Goal: Transaction & Acquisition: Purchase product/service

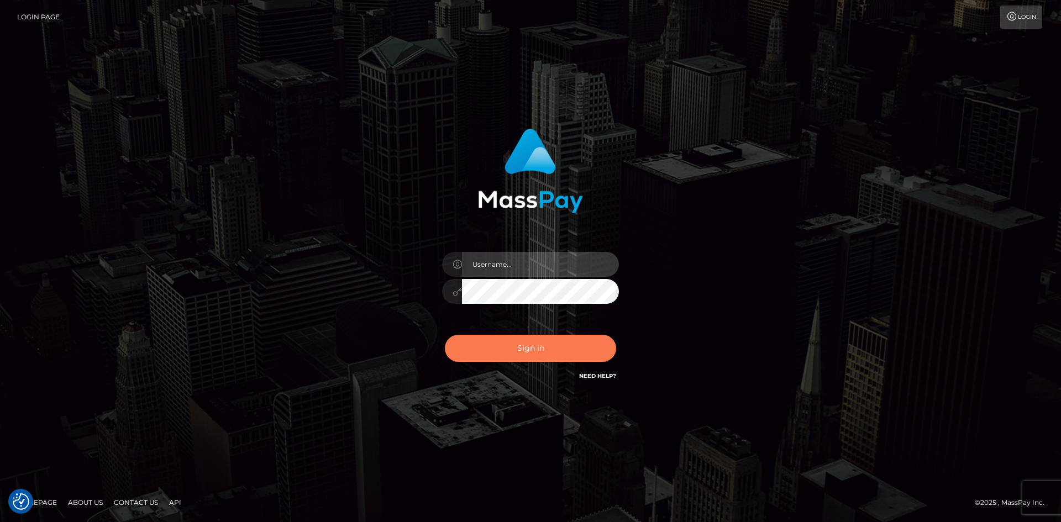
type input "tinan"
click at [545, 344] on button "Sign in" at bounding box center [530, 348] width 171 height 27
type input "tinan"
click at [547, 341] on button "Sign in" at bounding box center [530, 348] width 171 height 27
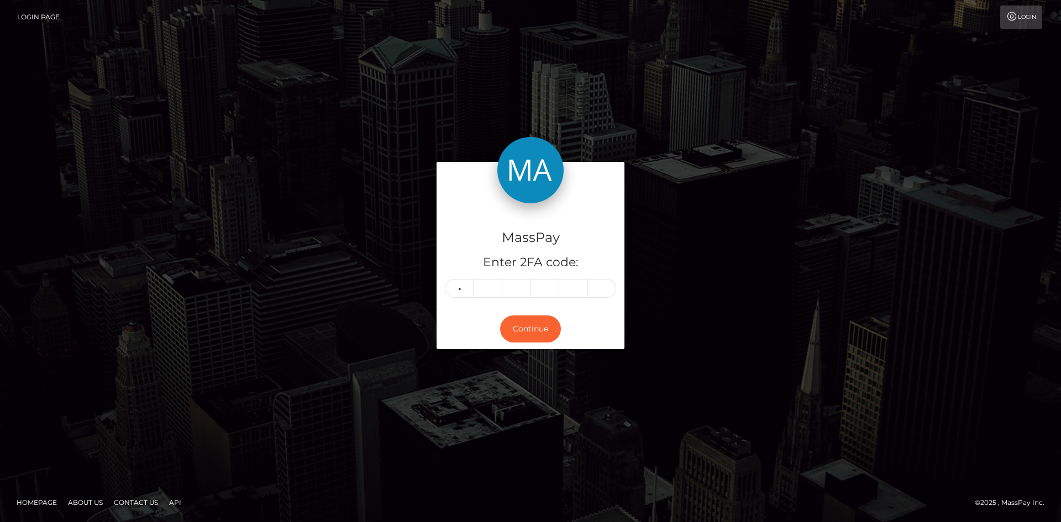
type input "0"
type input "4"
type input "3"
type input "5"
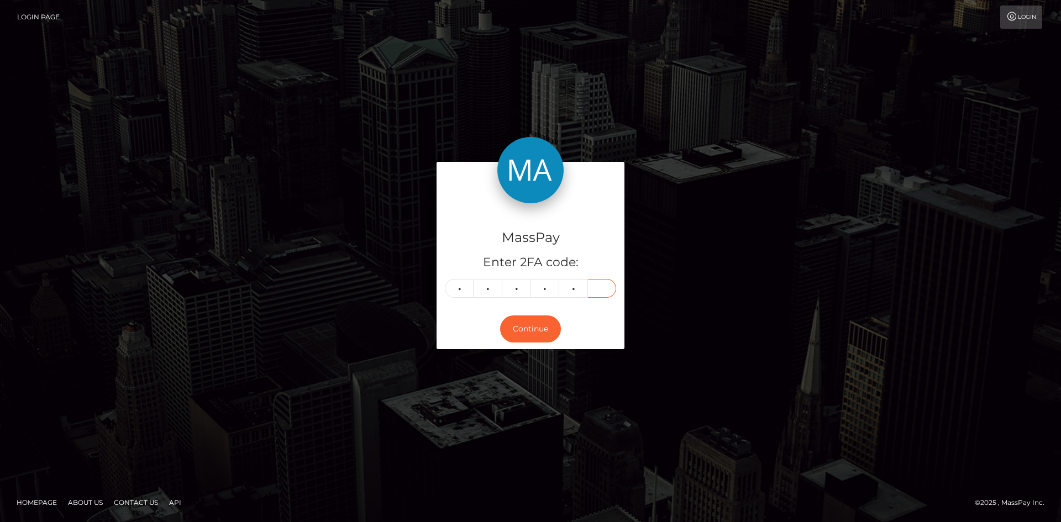
type input "8"
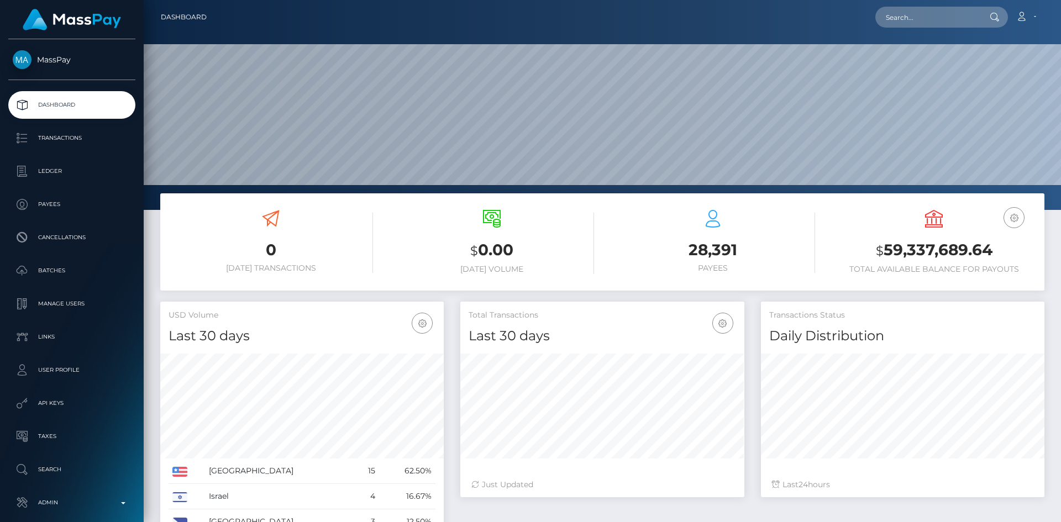
scroll to position [196, 284]
drag, startPoint x: 924, startPoint y: 6, endPoint x: 936, endPoint y: 16, distance: 15.7
click at [936, 16] on input "text" at bounding box center [928, 17] width 104 height 21
paste input "ddressfeet52580@gmail.com"
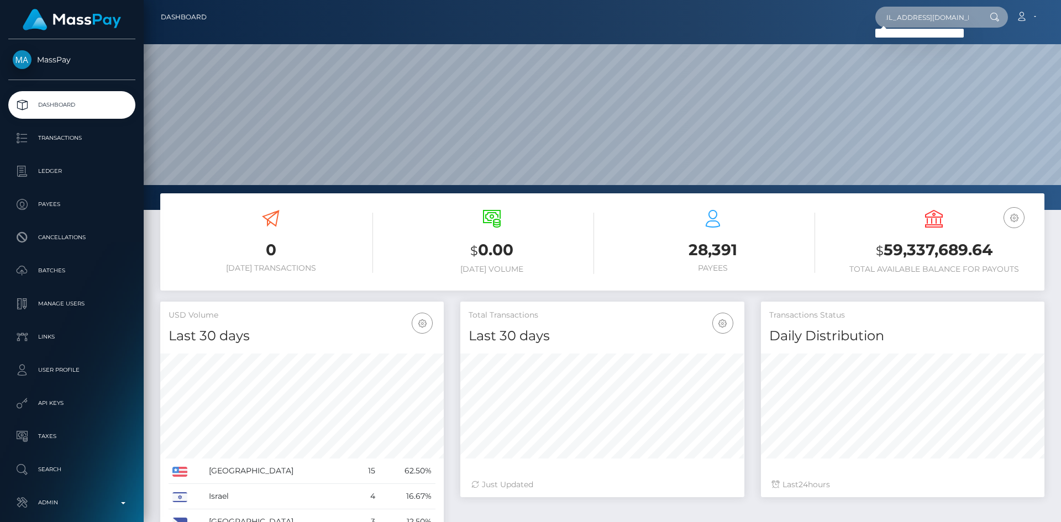
click at [965, 24] on input "ddressfeet52580@gmail.com" at bounding box center [928, 17] width 104 height 21
type input "ddressfeet52580@gmail.com"
click at [912, 16] on input "ddressfeet52580@gmail.com" at bounding box center [928, 17] width 104 height 21
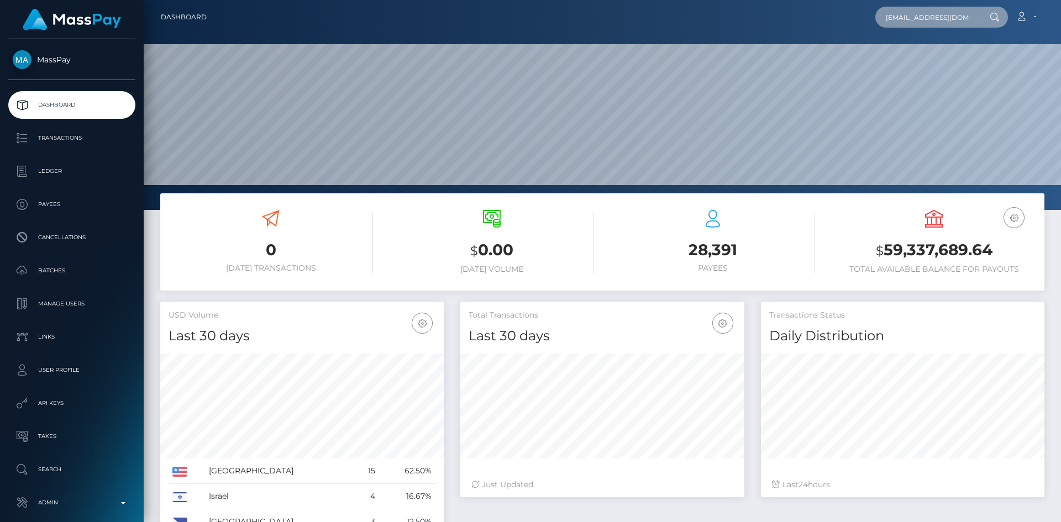
click at [912, 16] on input "ddressfeet52580@gmail.com" at bounding box center [928, 17] width 104 height 21
paste input "8981081"
type input "8981081"
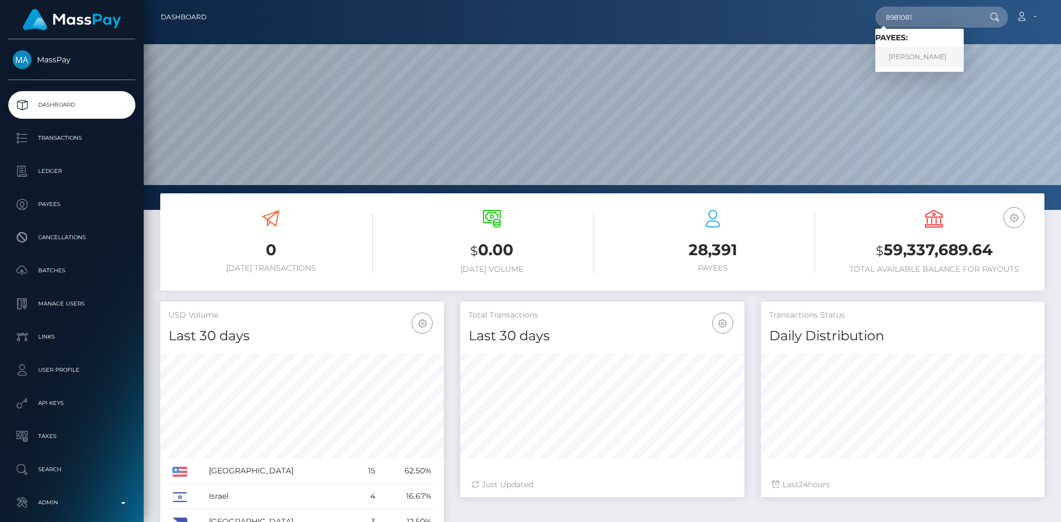
click at [928, 48] on link "EMANUELE MELIS" at bounding box center [920, 57] width 88 height 20
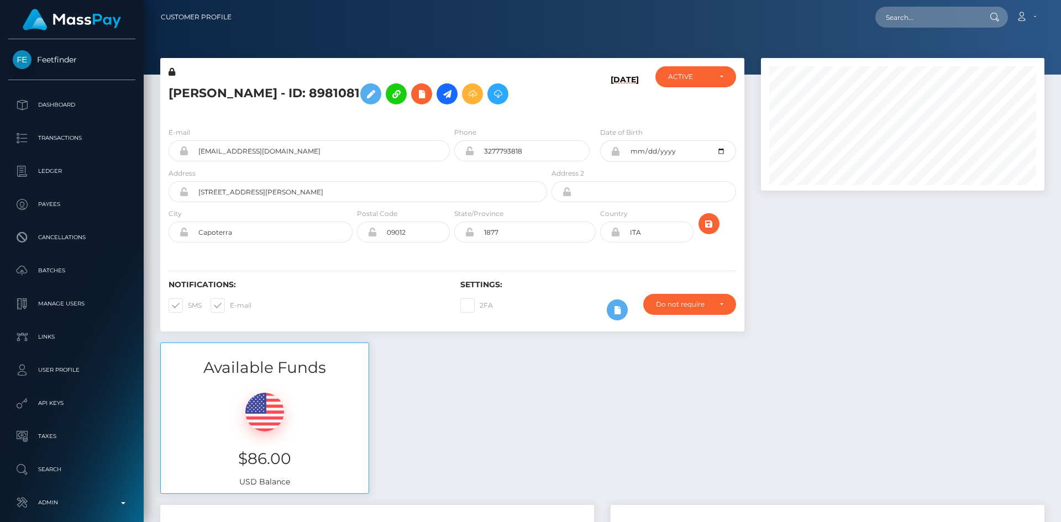
scroll to position [133, 284]
click at [454, 96] on icon at bounding box center [447, 94] width 13 height 14
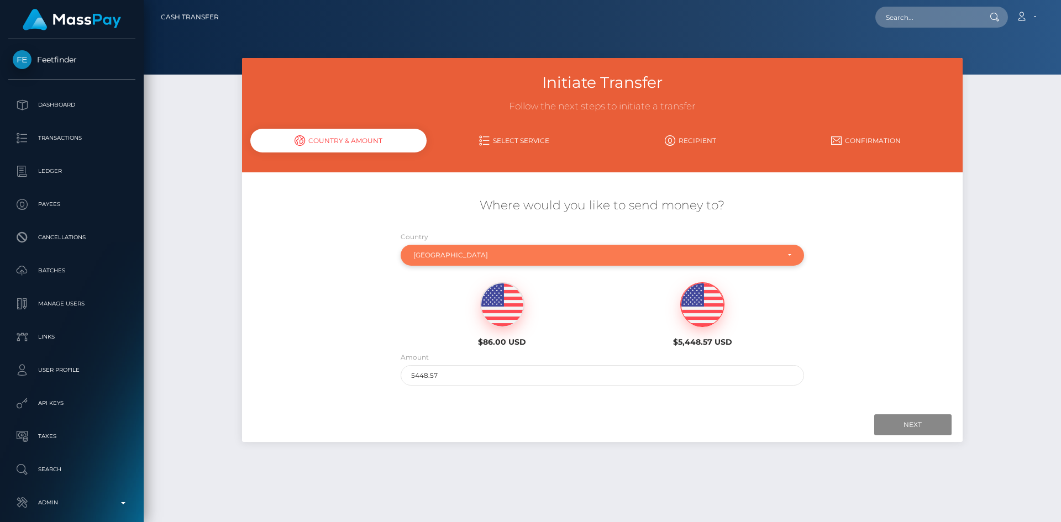
click at [505, 258] on div "Italy" at bounding box center [596, 255] width 365 height 9
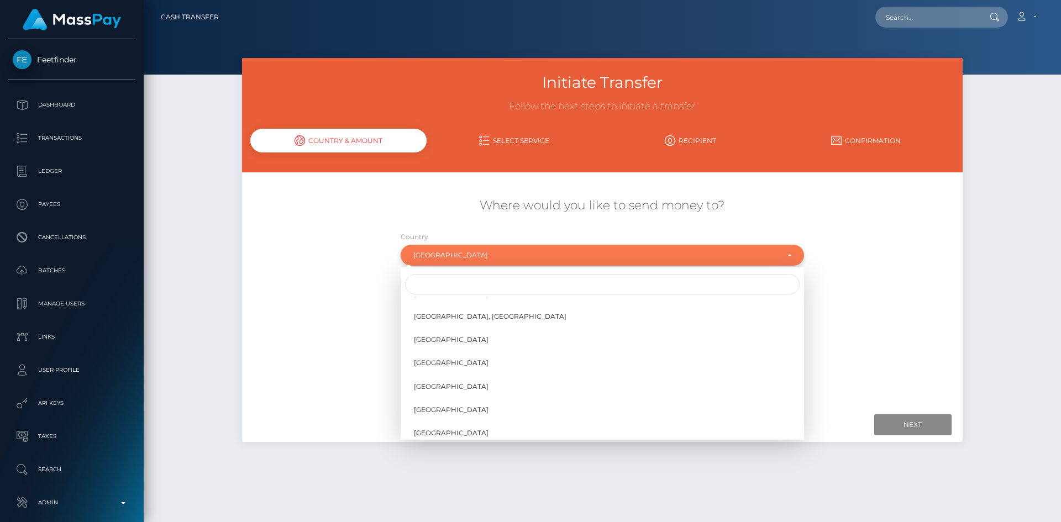
click at [505, 258] on div "Italy" at bounding box center [596, 255] width 365 height 9
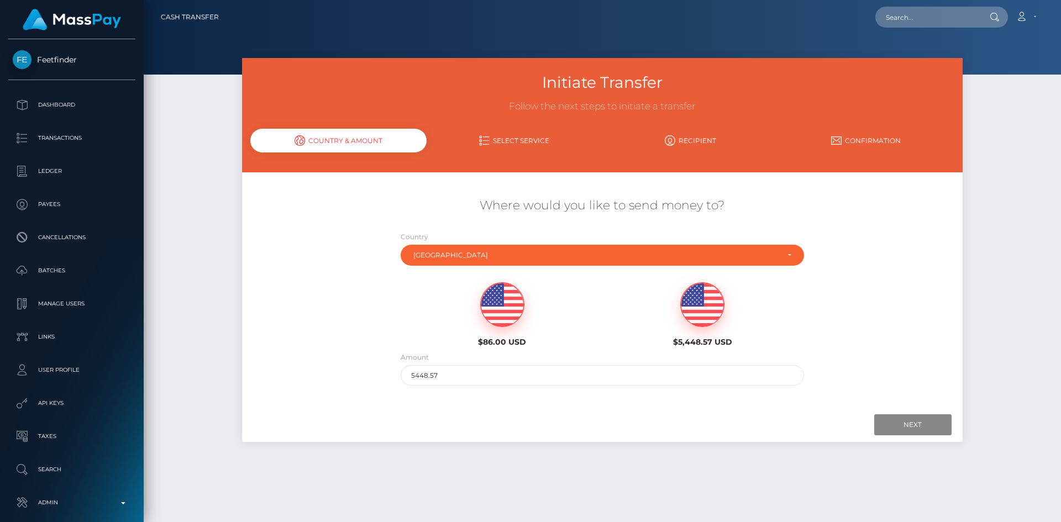
click at [497, 339] on h6 "$86.00 USD" at bounding box center [503, 342] width 184 height 9
type input "86"
click at [924, 428] on input "Next" at bounding box center [913, 425] width 77 height 21
